Goal: Transaction & Acquisition: Subscribe to service/newsletter

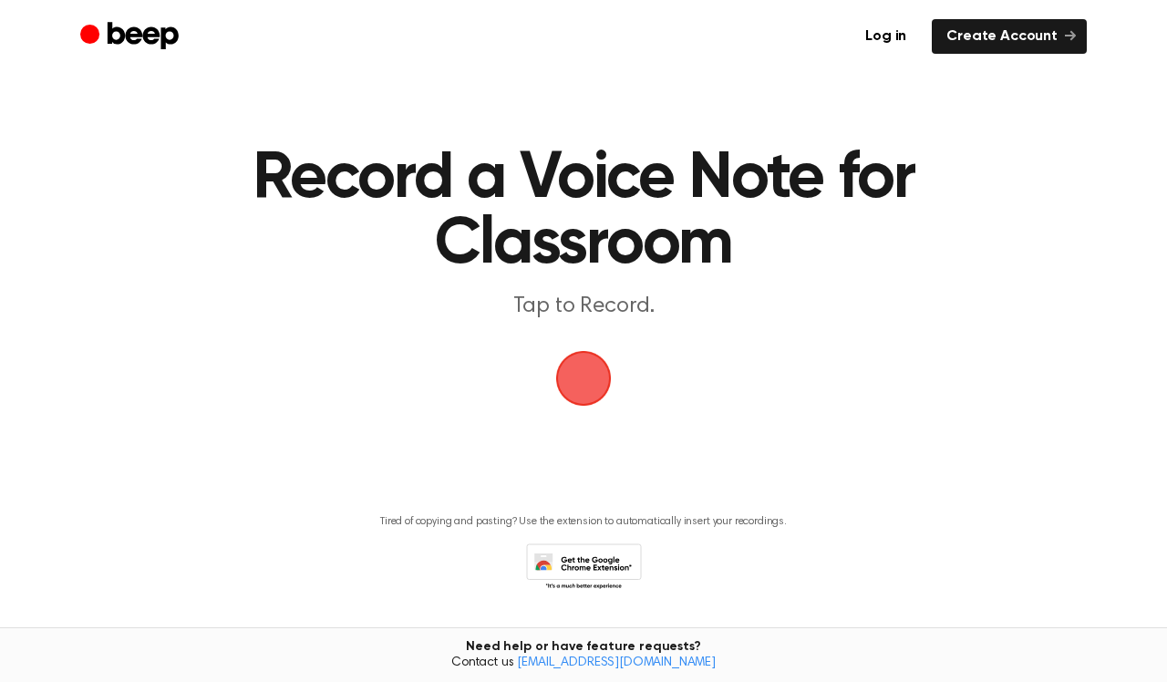
click at [584, 379] on span "button" at bounding box center [584, 379] width 62 height 62
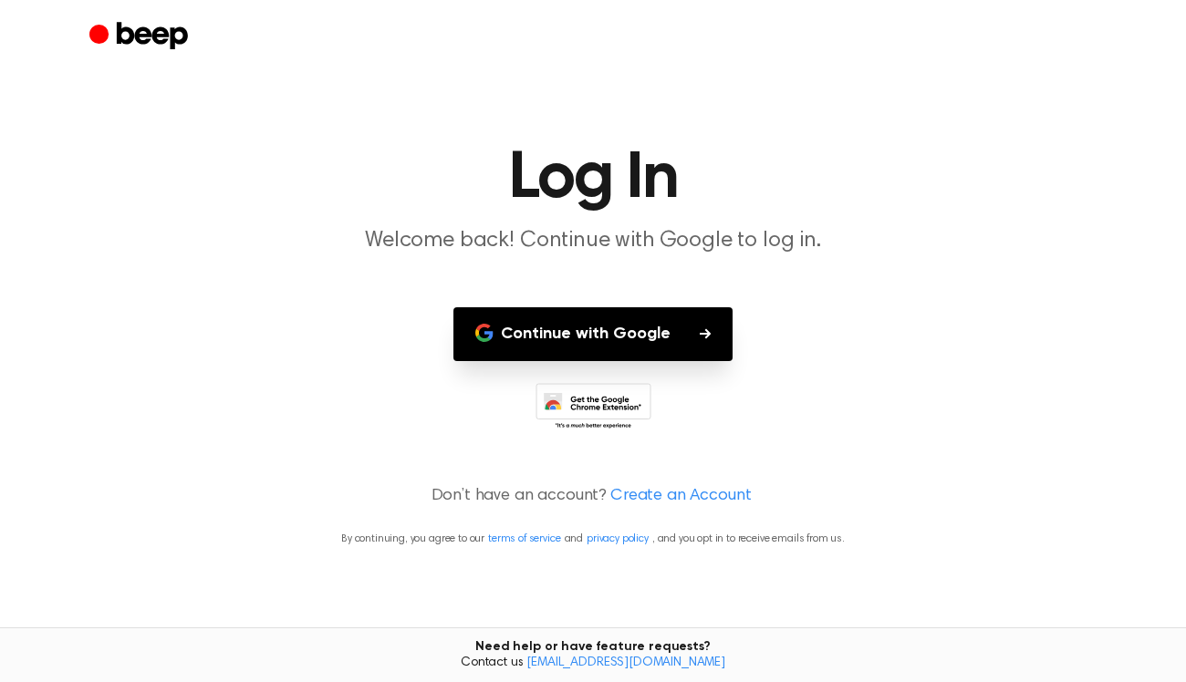
click at [593, 328] on button "Continue with Google" at bounding box center [592, 334] width 279 height 54
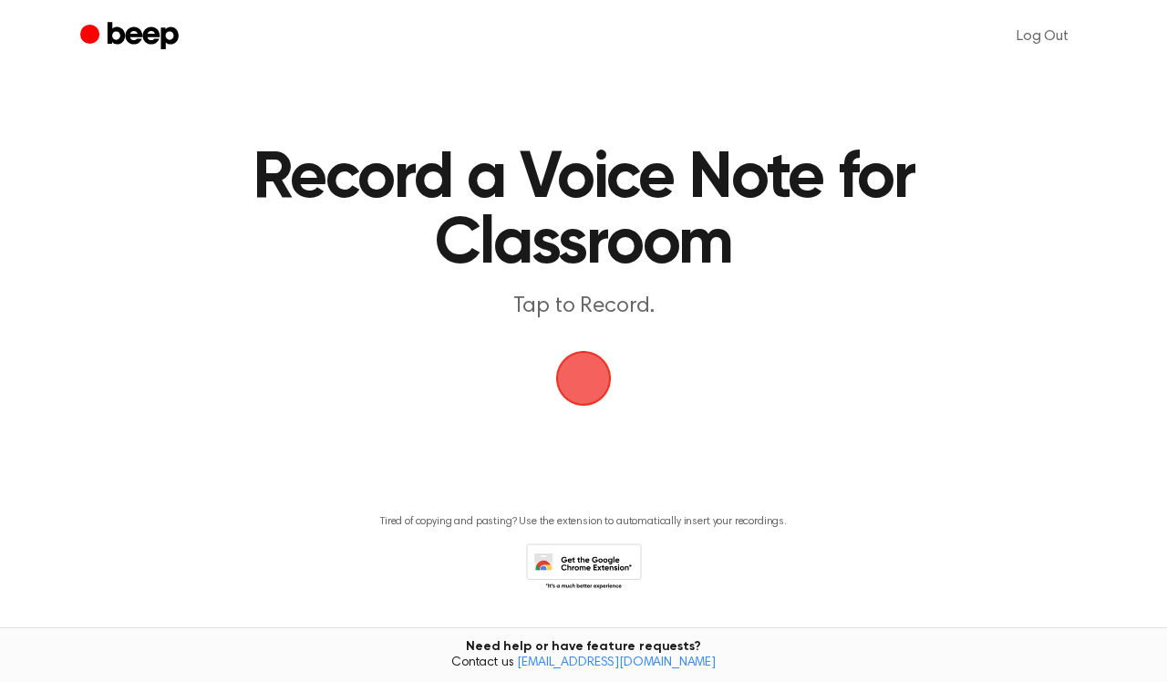
click at [593, 383] on span "button" at bounding box center [584, 379] width 56 height 56
click at [580, 381] on span "button" at bounding box center [584, 378] width 59 height 59
click at [580, 379] on span "button" at bounding box center [584, 379] width 56 height 56
click at [587, 379] on span "button" at bounding box center [584, 378] width 59 height 59
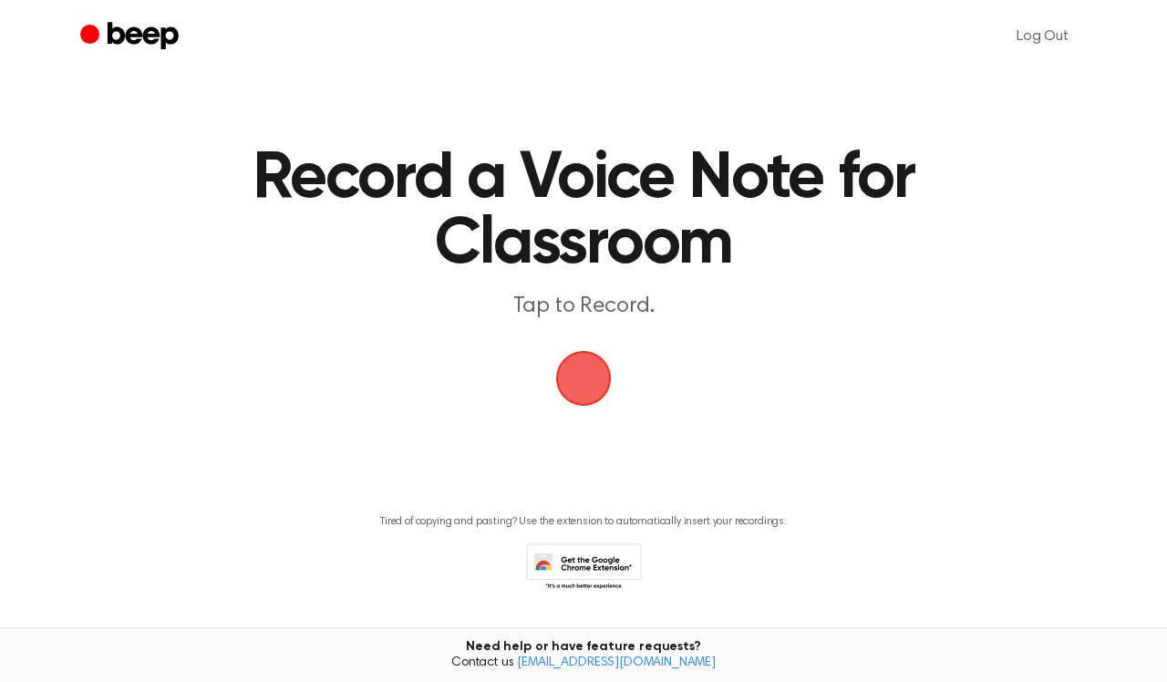
click at [587, 379] on span "button" at bounding box center [583, 378] width 51 height 51
click at [587, 379] on span "button" at bounding box center [584, 379] width 56 height 56
click at [582, 383] on span "button" at bounding box center [584, 378] width 59 height 59
click at [582, 383] on span "button" at bounding box center [584, 379] width 56 height 56
click at [582, 382] on span "button" at bounding box center [584, 379] width 56 height 56
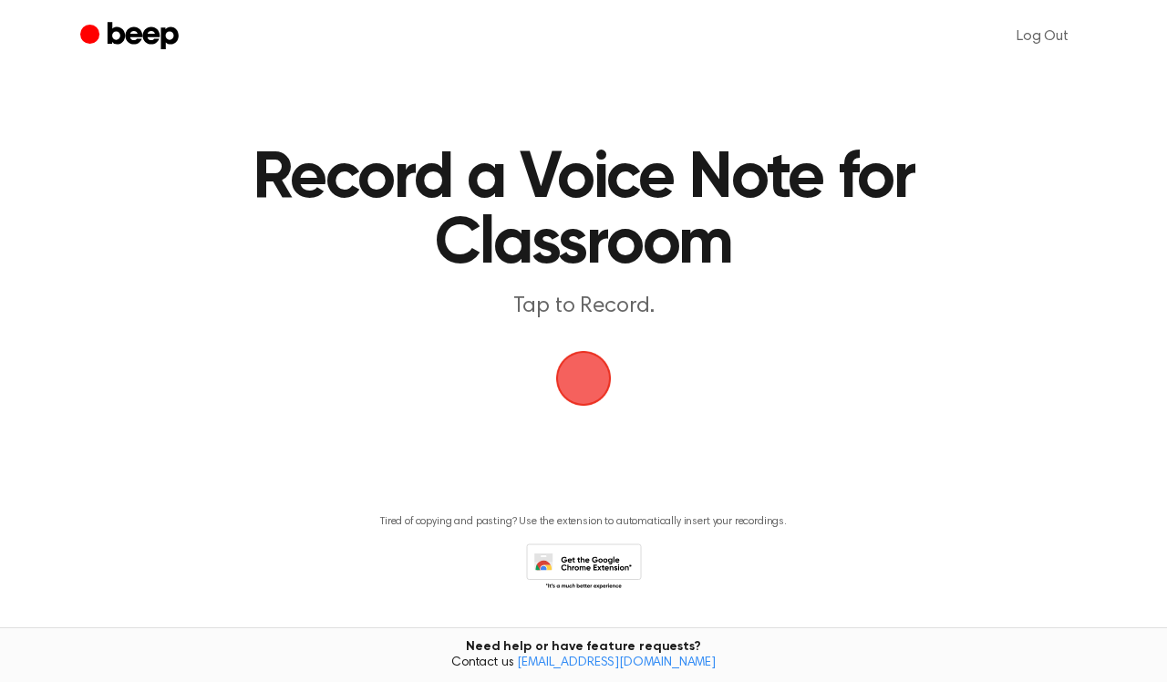
click at [598, 564] on icon at bounding box center [584, 569] width 116 height 50
click at [576, 371] on span "button" at bounding box center [583, 378] width 51 height 51
click at [580, 379] on span "button" at bounding box center [584, 379] width 56 height 56
click at [565, 386] on span "button" at bounding box center [583, 378] width 51 height 51
click at [571, 383] on span "button" at bounding box center [583, 378] width 51 height 51
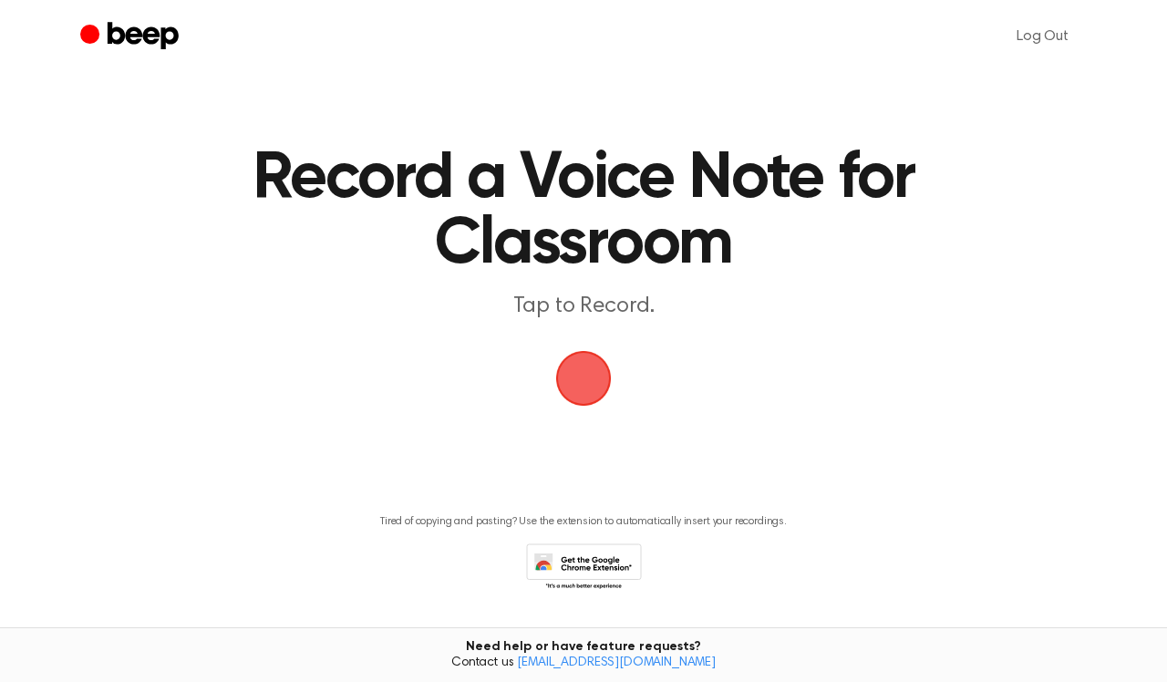
click at [571, 382] on span "button" at bounding box center [583, 378] width 51 height 51
click at [573, 381] on span "button" at bounding box center [583, 378] width 73 height 73
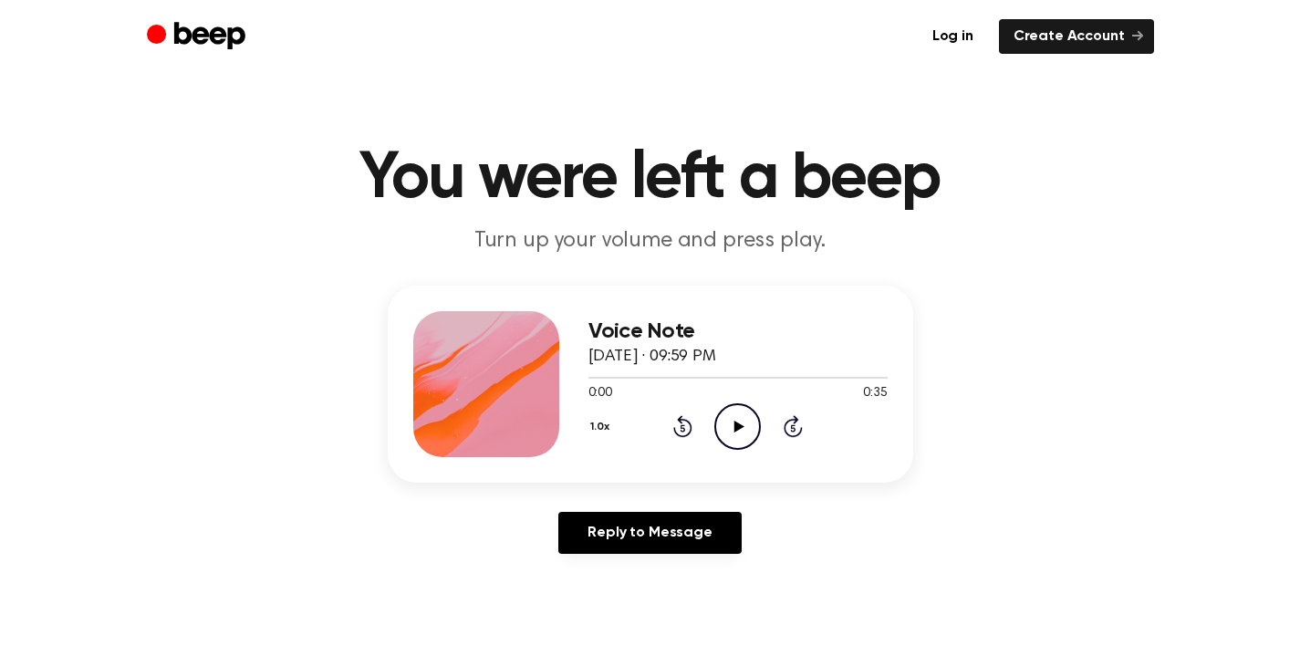
click at [732, 429] on icon "Play Audio" at bounding box center [737, 426] width 47 height 47
click at [959, 35] on link "Log in" at bounding box center [953, 36] width 70 height 35
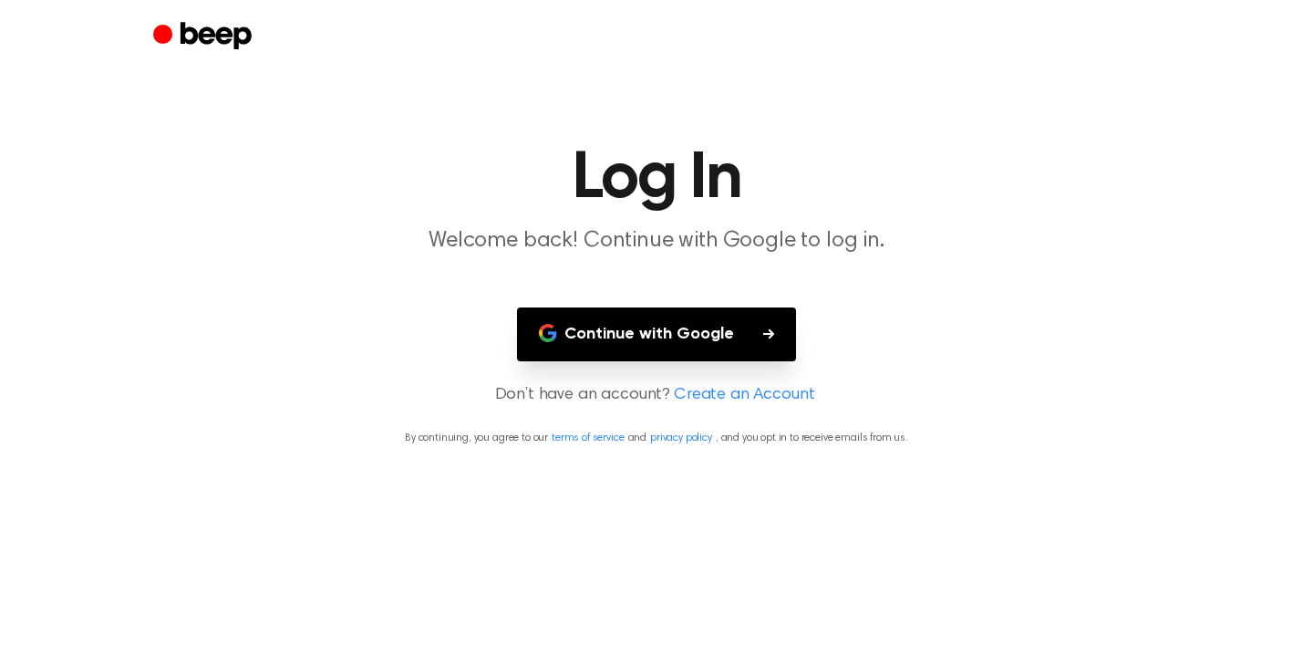
click at [680, 338] on button "Continue with Google" at bounding box center [656, 334] width 279 height 54
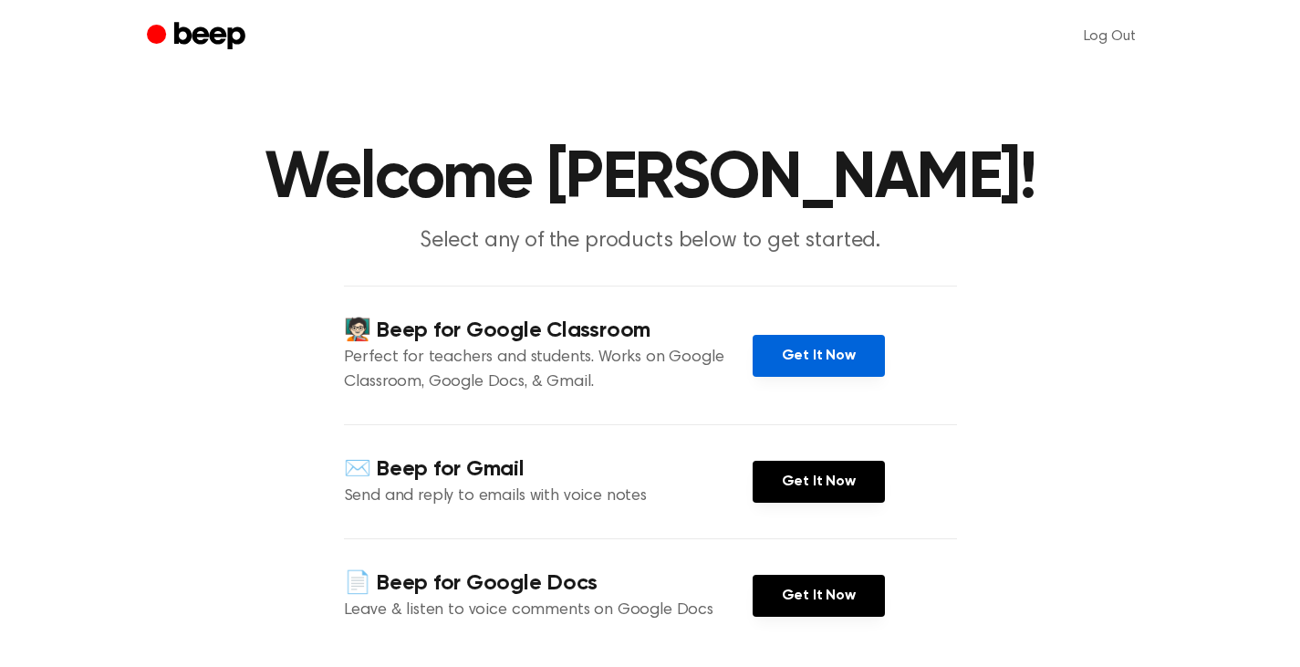
click at [825, 354] on link "Get It Now" at bounding box center [818, 356] width 132 height 42
